Goal: Transaction & Acquisition: Purchase product/service

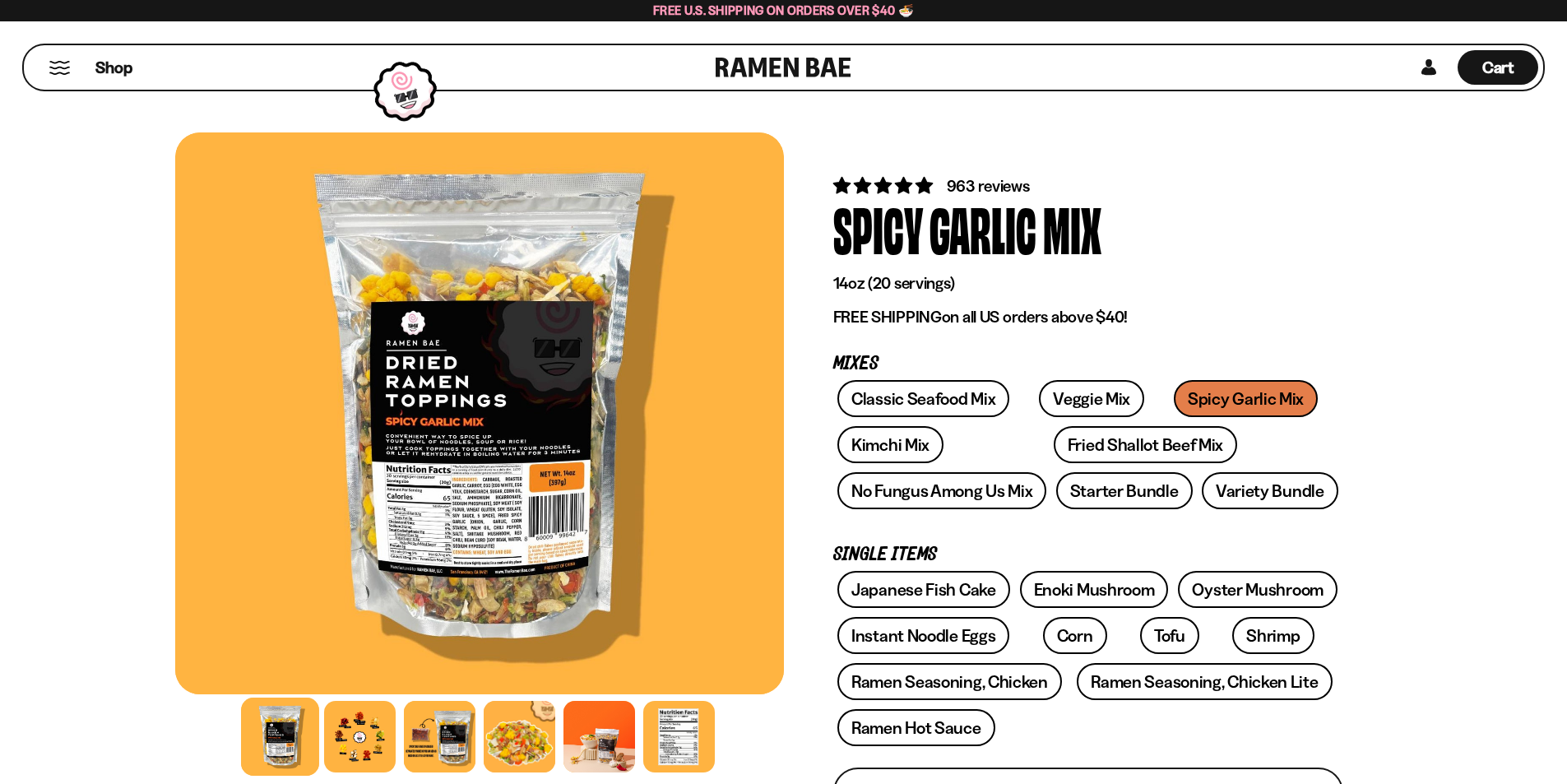
scroll to position [83, 0]
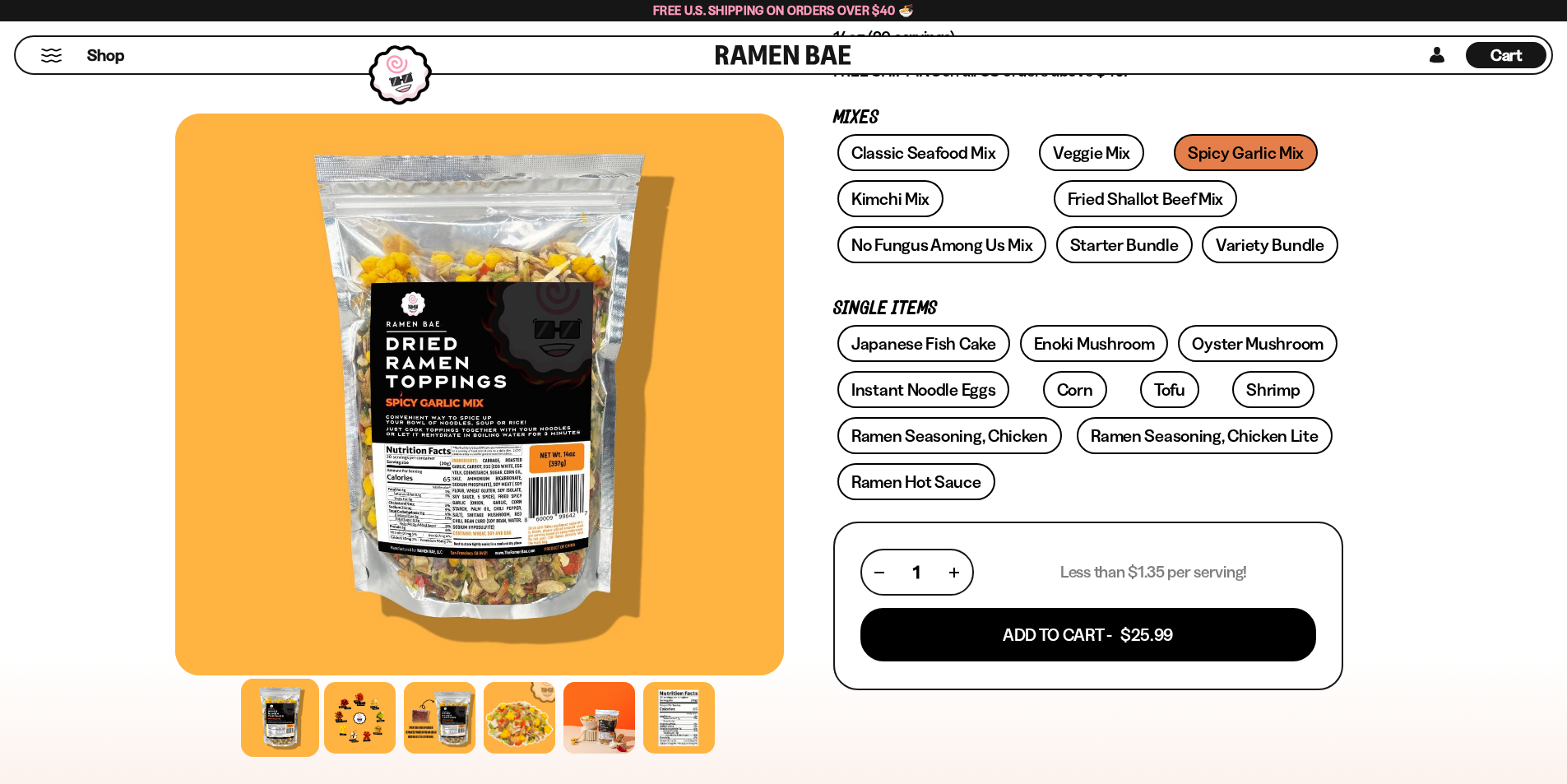
scroll to position [247, 0]
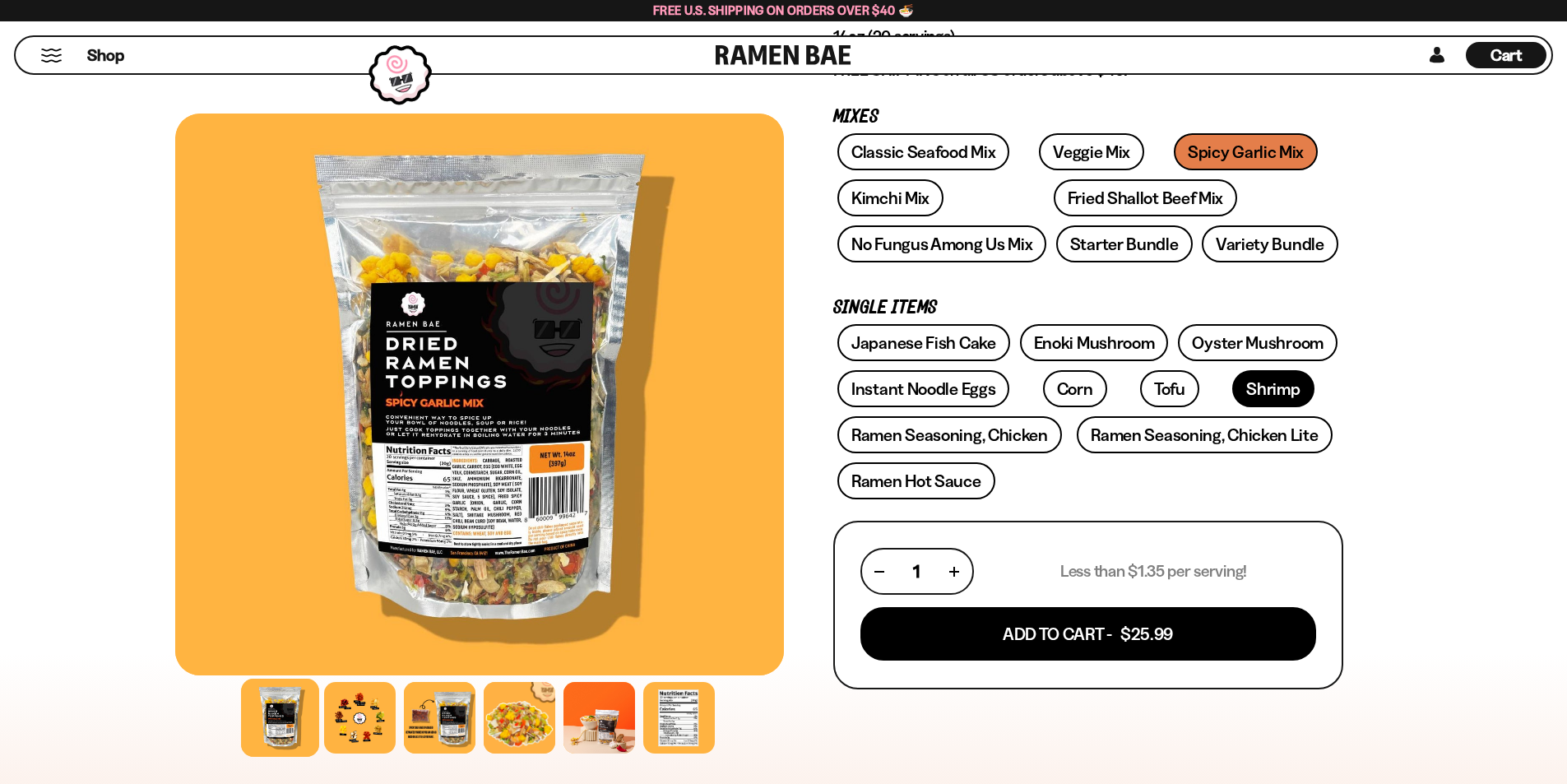
click at [1233, 381] on link "Shrimp" at bounding box center [1273, 389] width 82 height 37
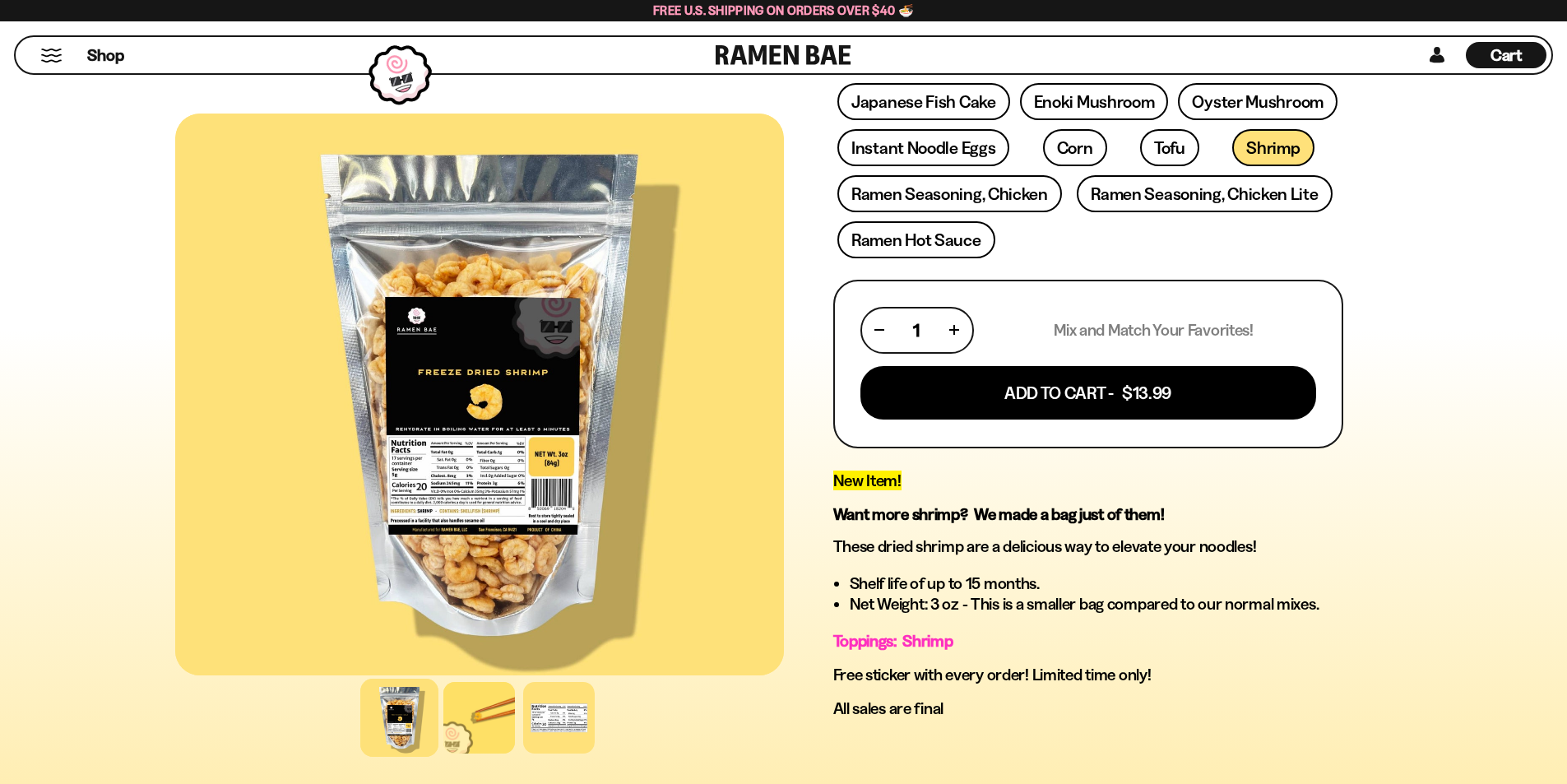
scroll to position [493, 0]
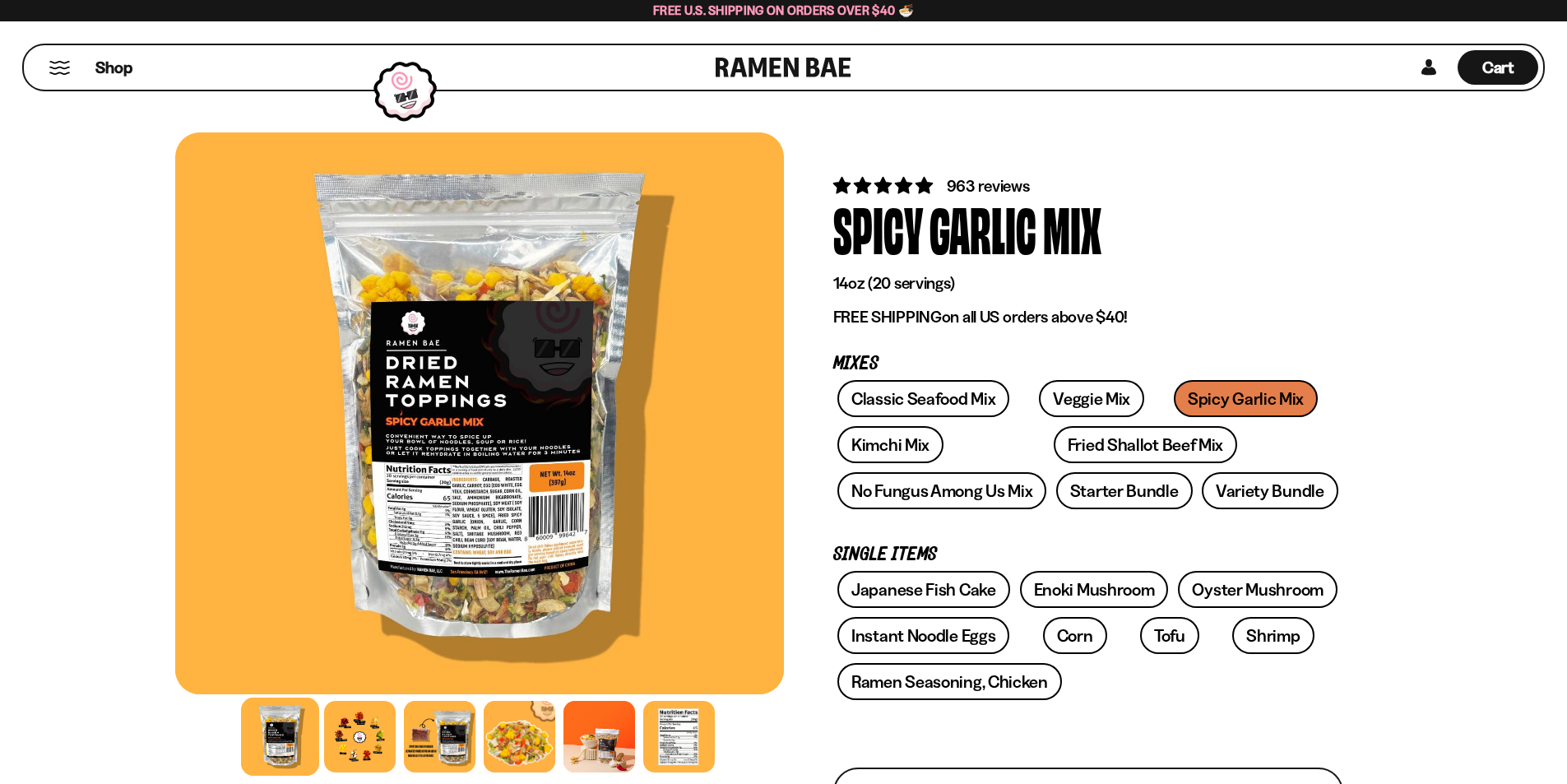
scroll to position [247, 0]
